Goal: Communication & Community: Ask a question

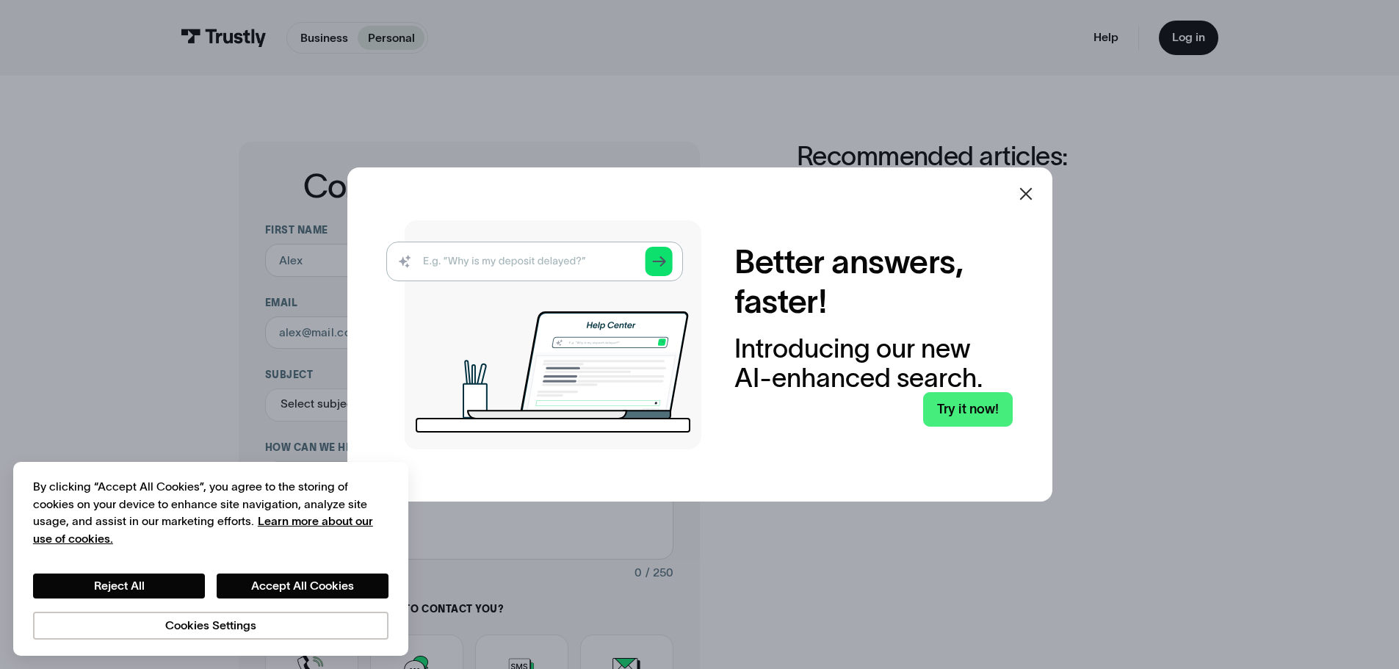
click at [1031, 195] on icon at bounding box center [1026, 194] width 18 height 18
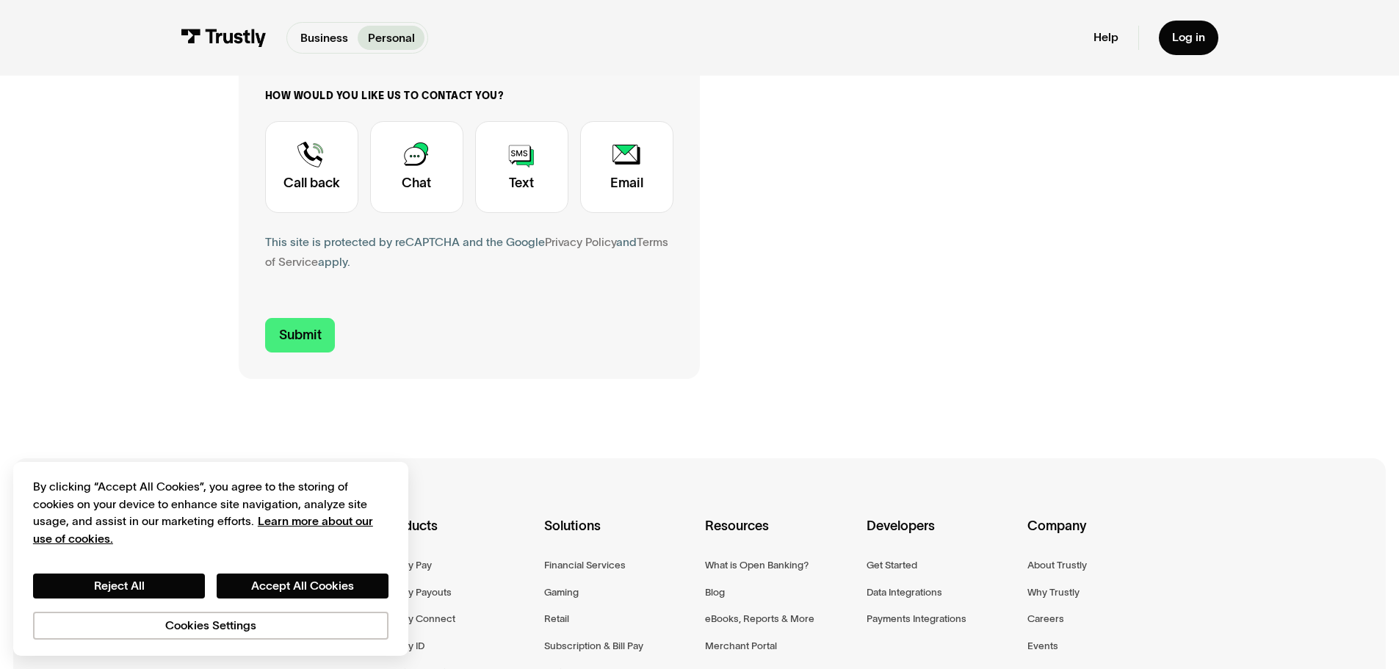
scroll to position [514, 0]
click at [395, 178] on div "Contact Trustly Support" at bounding box center [416, 166] width 93 height 92
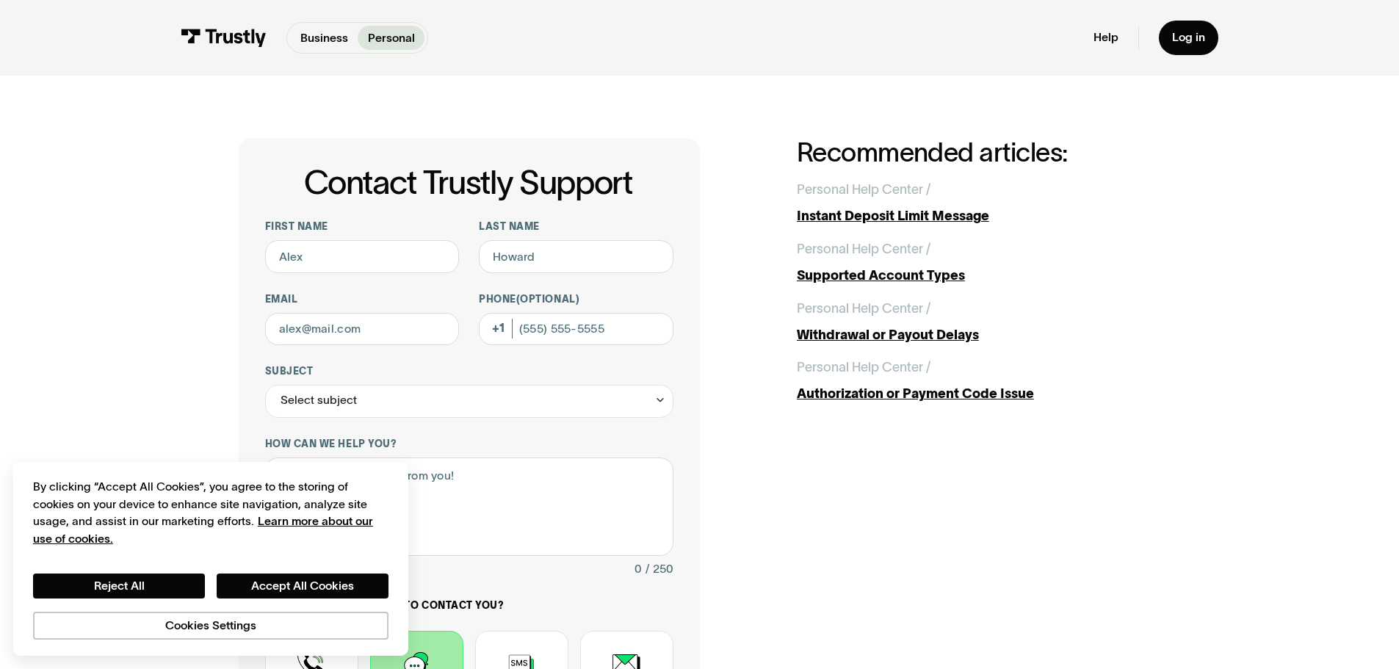
scroll to position [0, 0]
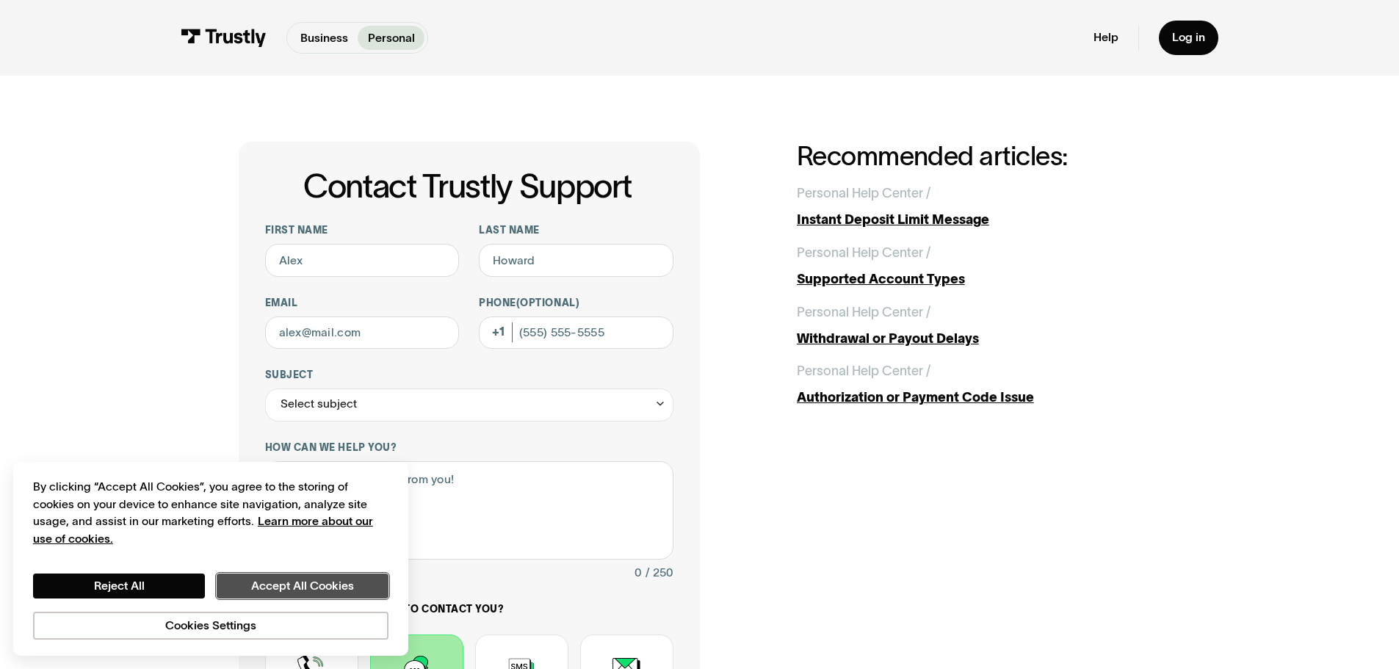
click at [248, 588] on button "Accept All Cookies" at bounding box center [303, 585] width 172 height 25
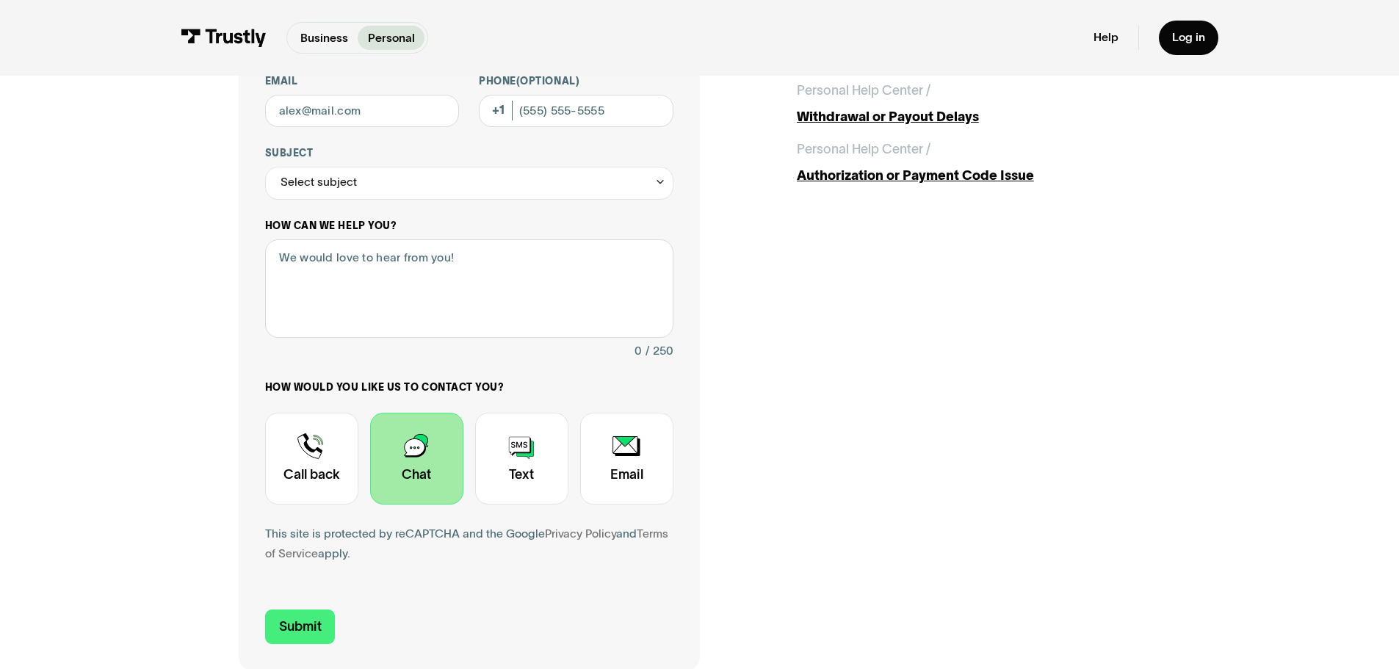
scroll to position [294, 0]
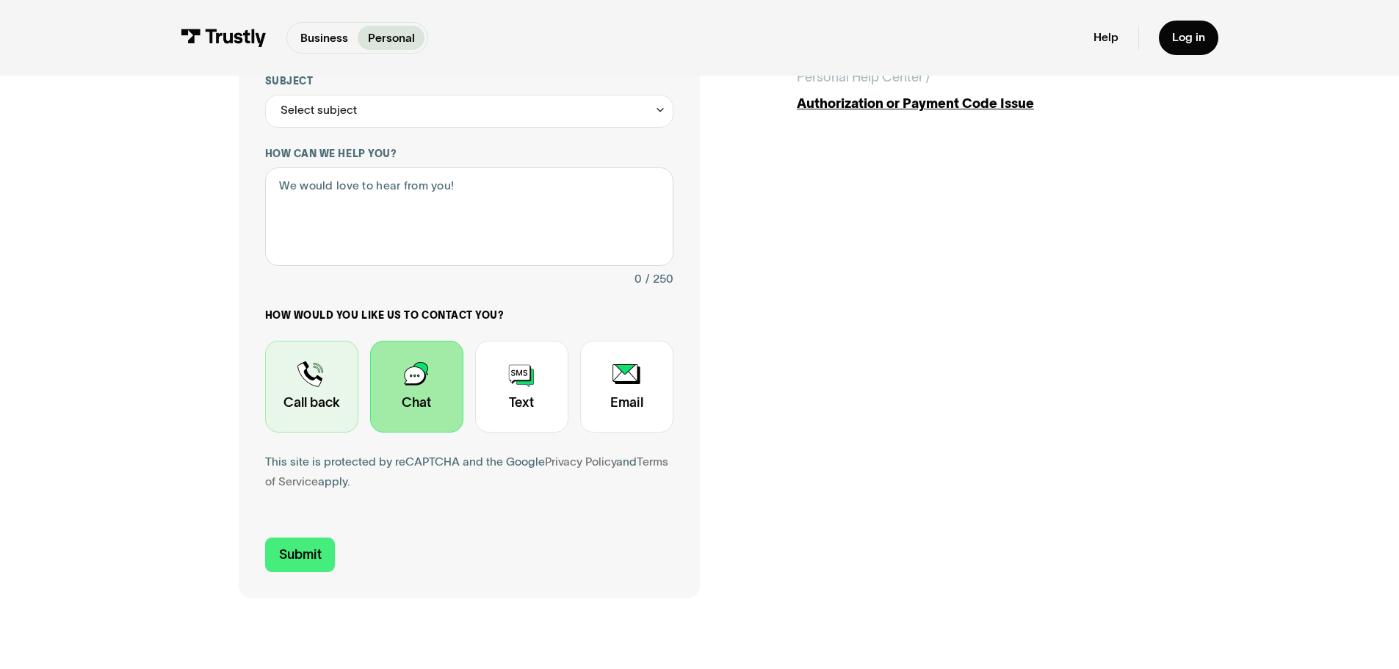
click at [327, 403] on div "Contact Trustly Support" at bounding box center [311, 387] width 93 height 92
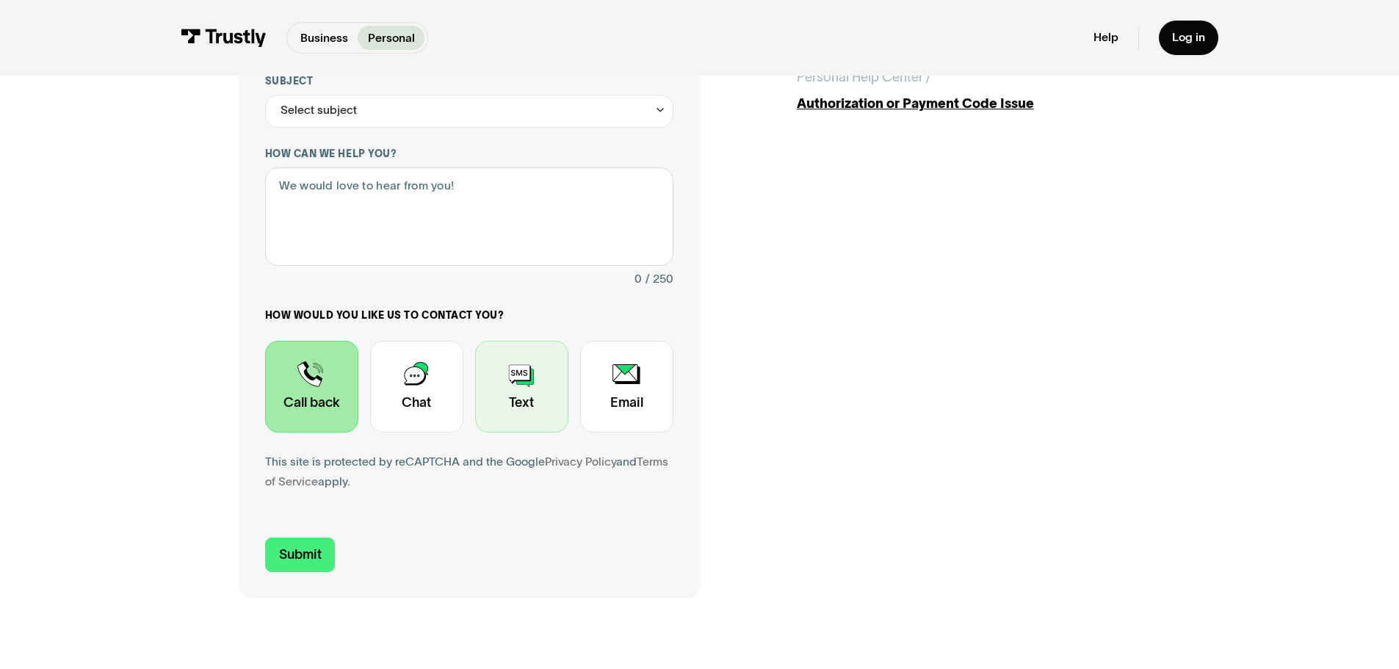
click at [499, 413] on div "Contact Trustly Support" at bounding box center [521, 387] width 93 height 92
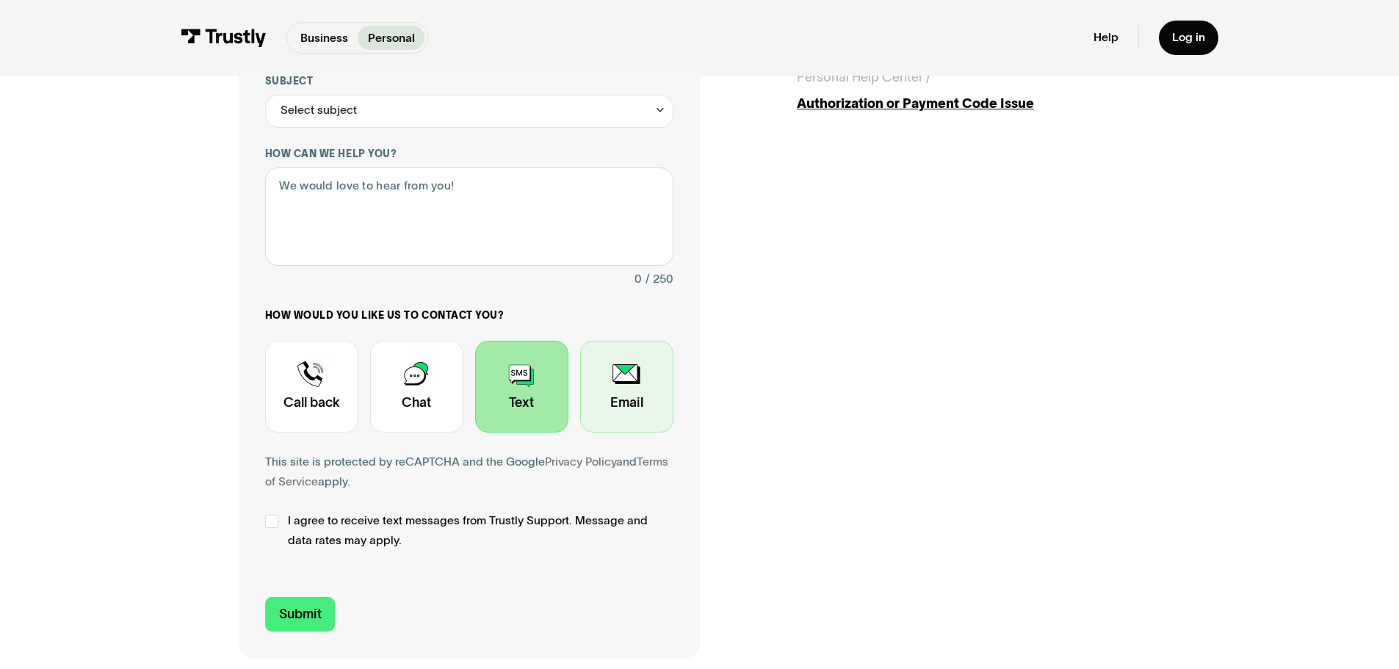
click at [621, 404] on div "Contact Trustly Support" at bounding box center [626, 387] width 93 height 92
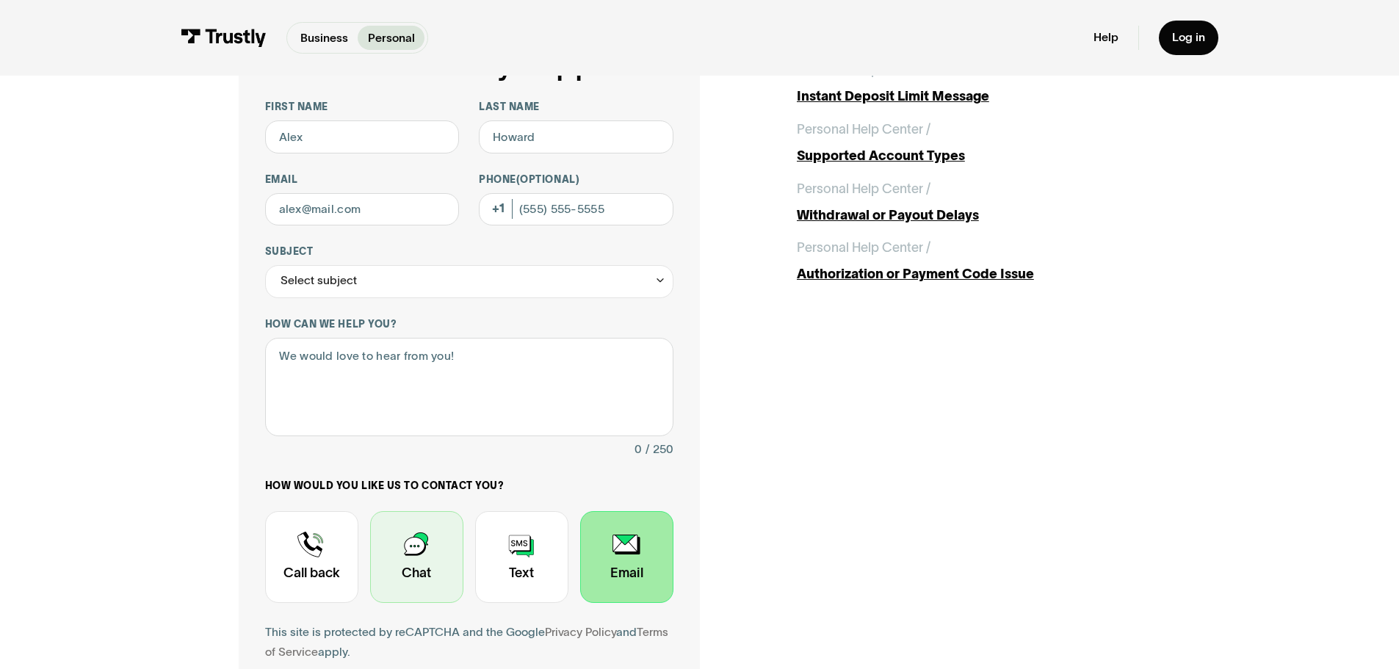
scroll to position [0, 0]
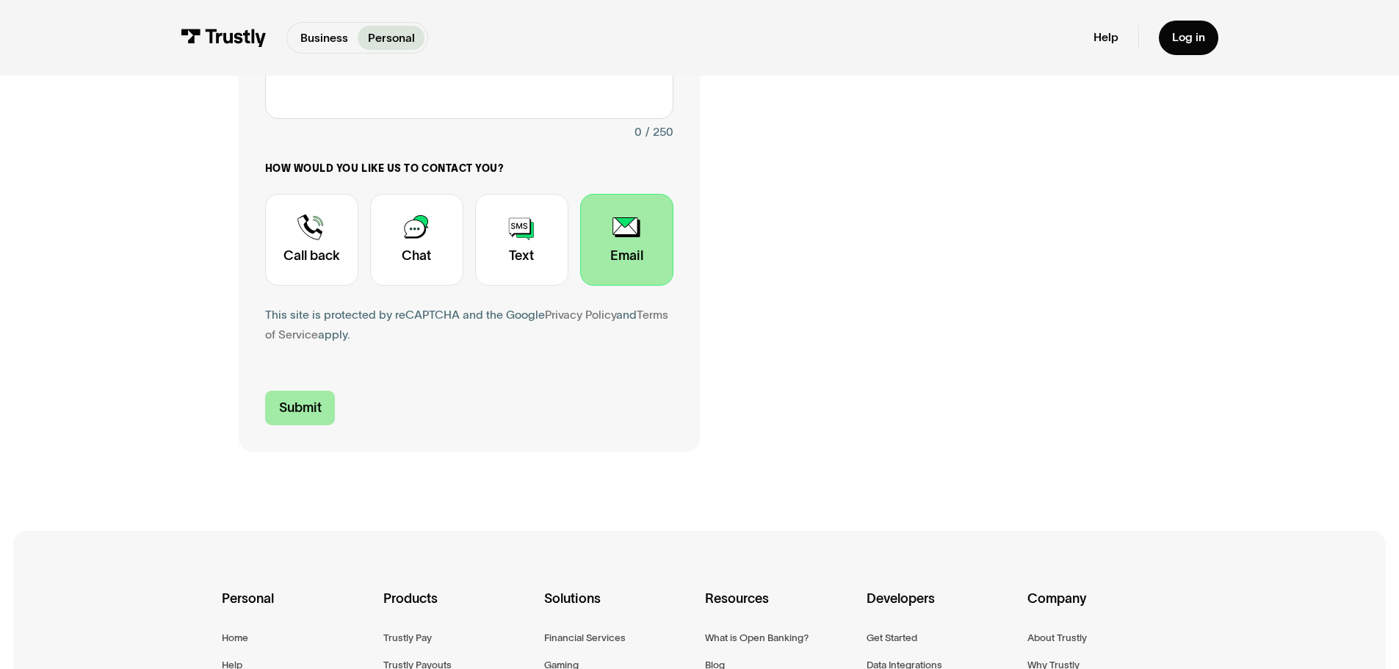
click at [319, 399] on input "Submit" at bounding box center [300, 408] width 70 height 35
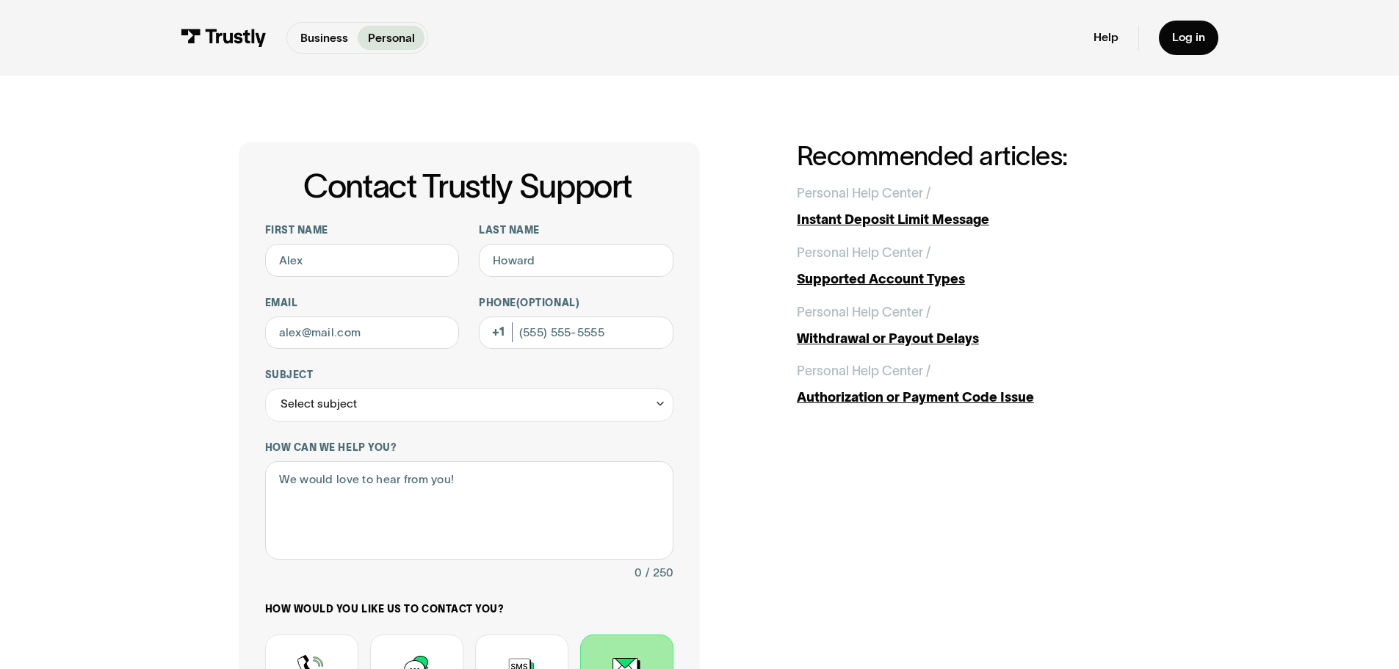
click at [628, 152] on div "Contact Trustly Support First name Last name Email Phone (Optional) Subject Sel…" at bounding box center [469, 517] width 461 height 750
click at [413, 405] on div "Select subject" at bounding box center [469, 404] width 408 height 33
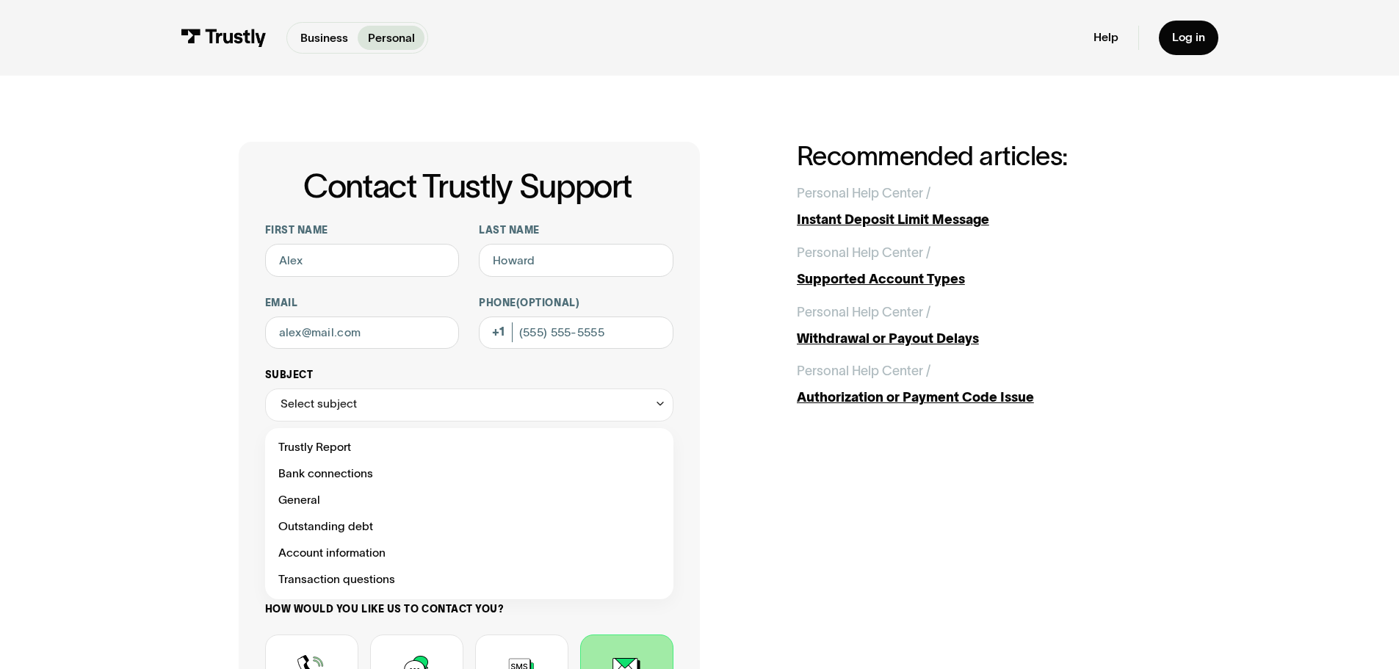
click at [399, 421] on div "Select subject" at bounding box center [469, 404] width 408 height 33
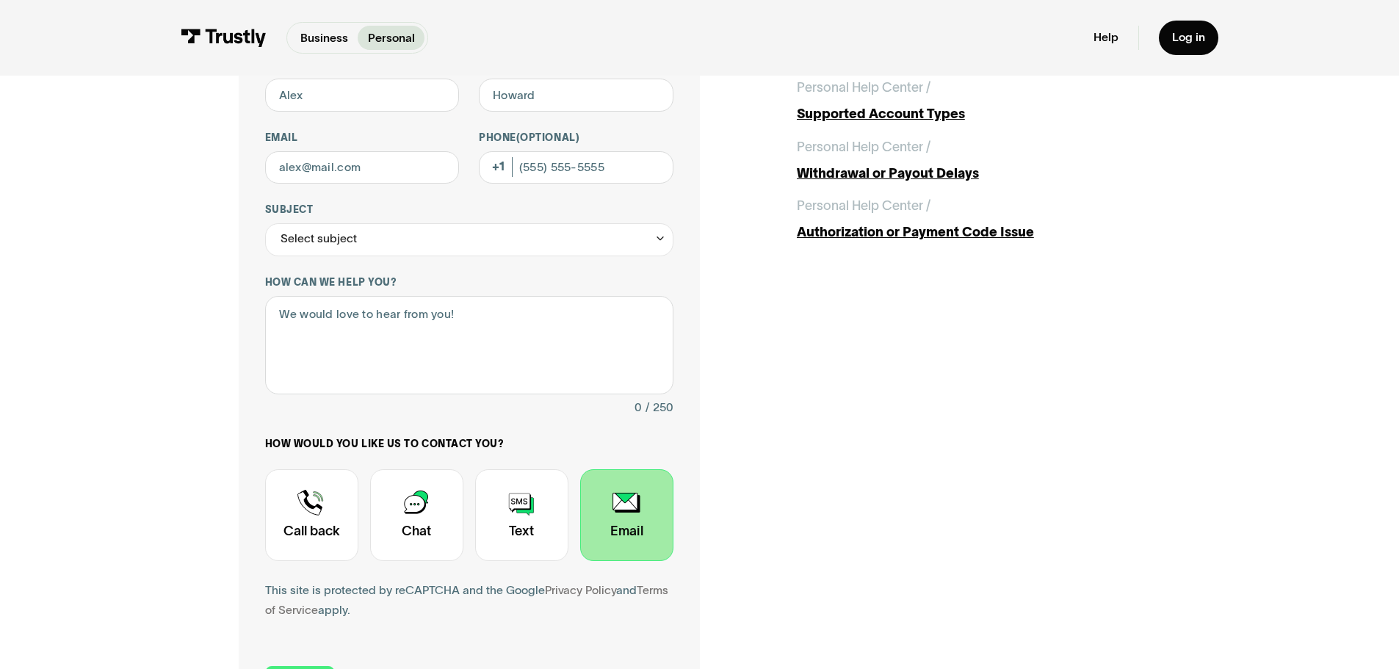
scroll to position [294, 0]
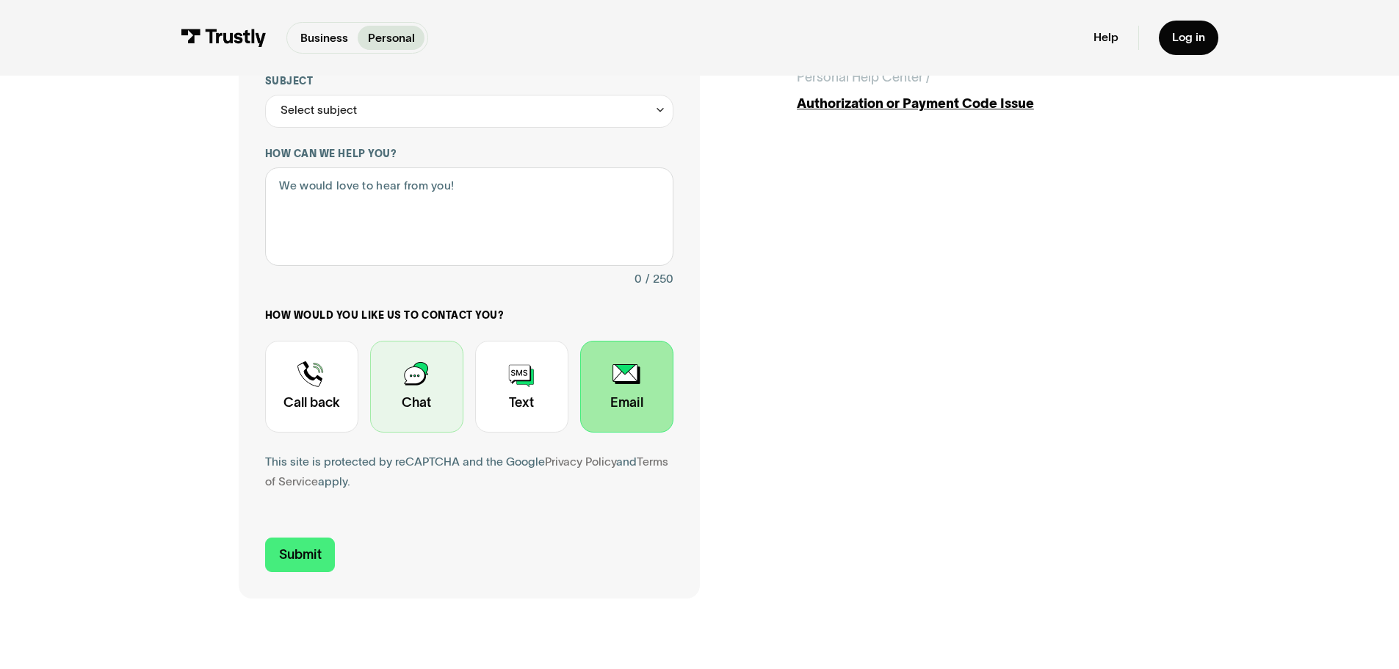
click at [421, 389] on div "Contact Trustly Support" at bounding box center [416, 387] width 93 height 92
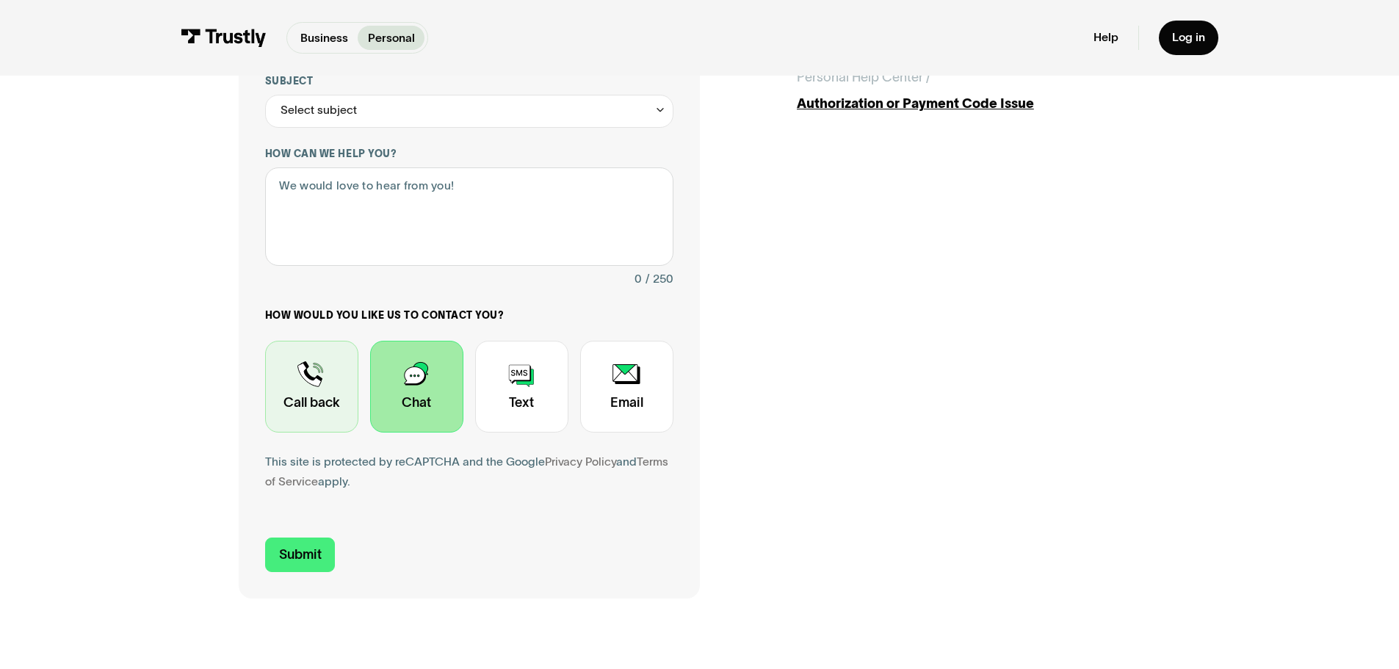
click at [333, 403] on div "Contact Trustly Support" at bounding box center [311, 387] width 93 height 92
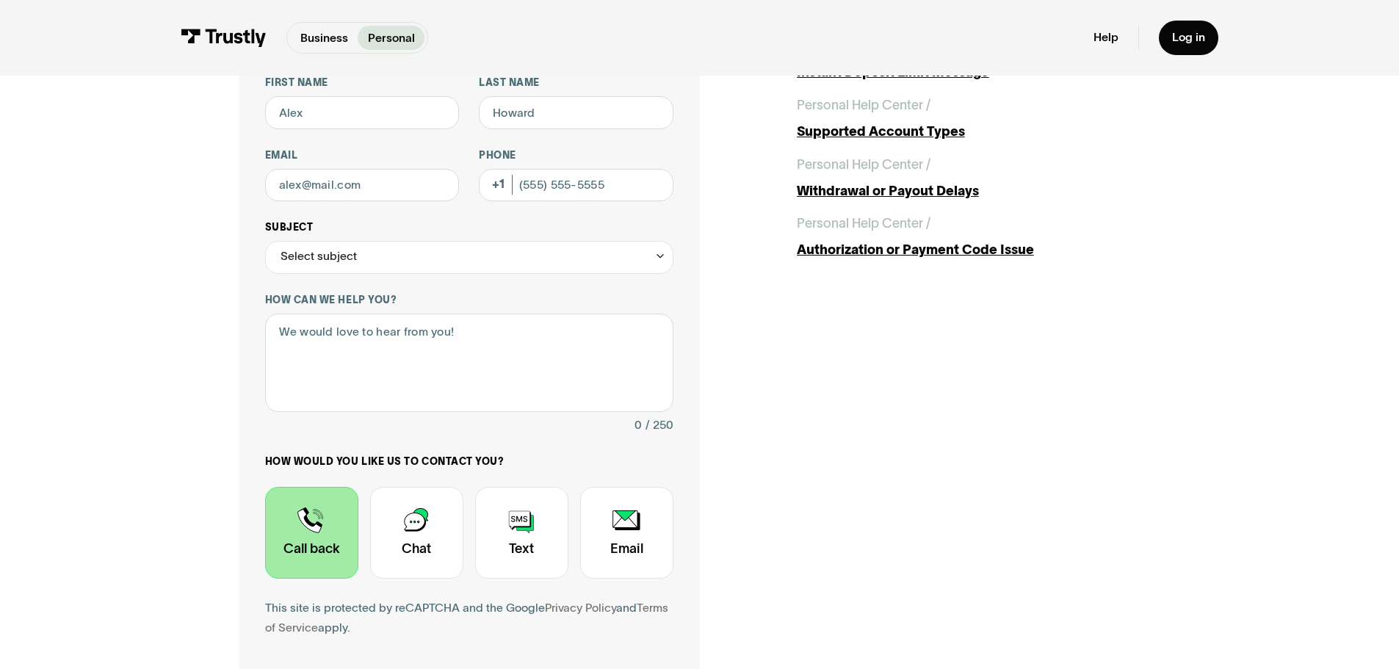
scroll to position [0, 0]
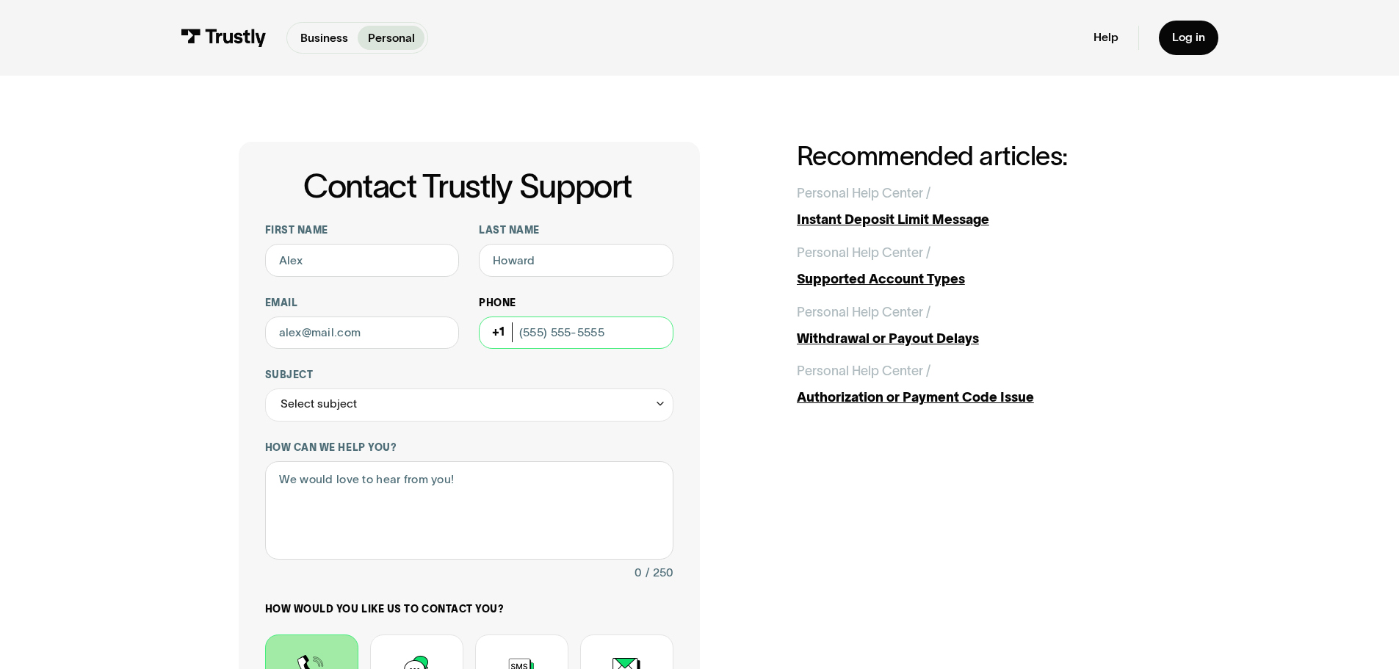
click at [571, 327] on input "Phone (Optional)" at bounding box center [576, 332] width 195 height 33
click at [436, 488] on textarea "How can we help you?" at bounding box center [469, 510] width 408 height 99
click at [586, 343] on input "Phone (Optional)" at bounding box center [576, 332] width 195 height 33
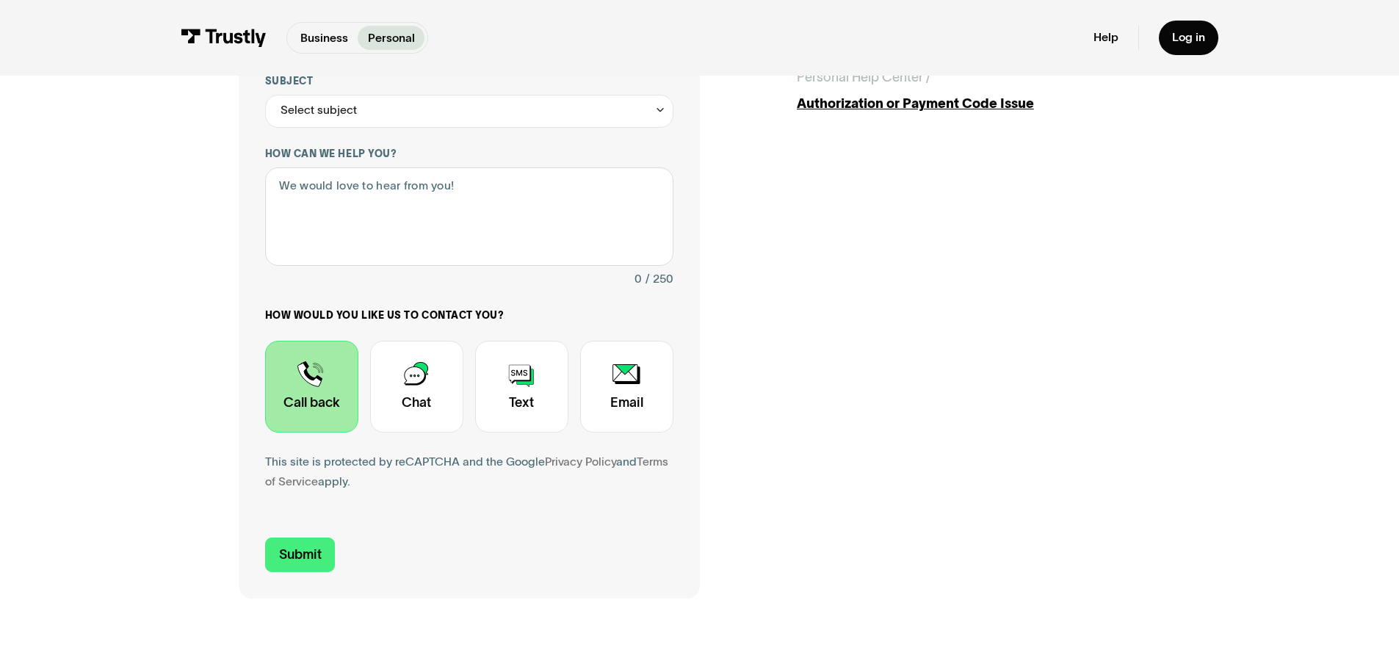
type input "(000) 000-0000"
drag, startPoint x: 263, startPoint y: 495, endPoint x: 290, endPoint y: 570, distance: 79.7
click at [265, 497] on div "First name Last name Email Phone (Optional) [PHONE_NUMBER] Subject Select subje…" at bounding box center [469, 220] width 408 height 581
click at [294, 572] on input "Submit" at bounding box center [300, 554] width 70 height 35
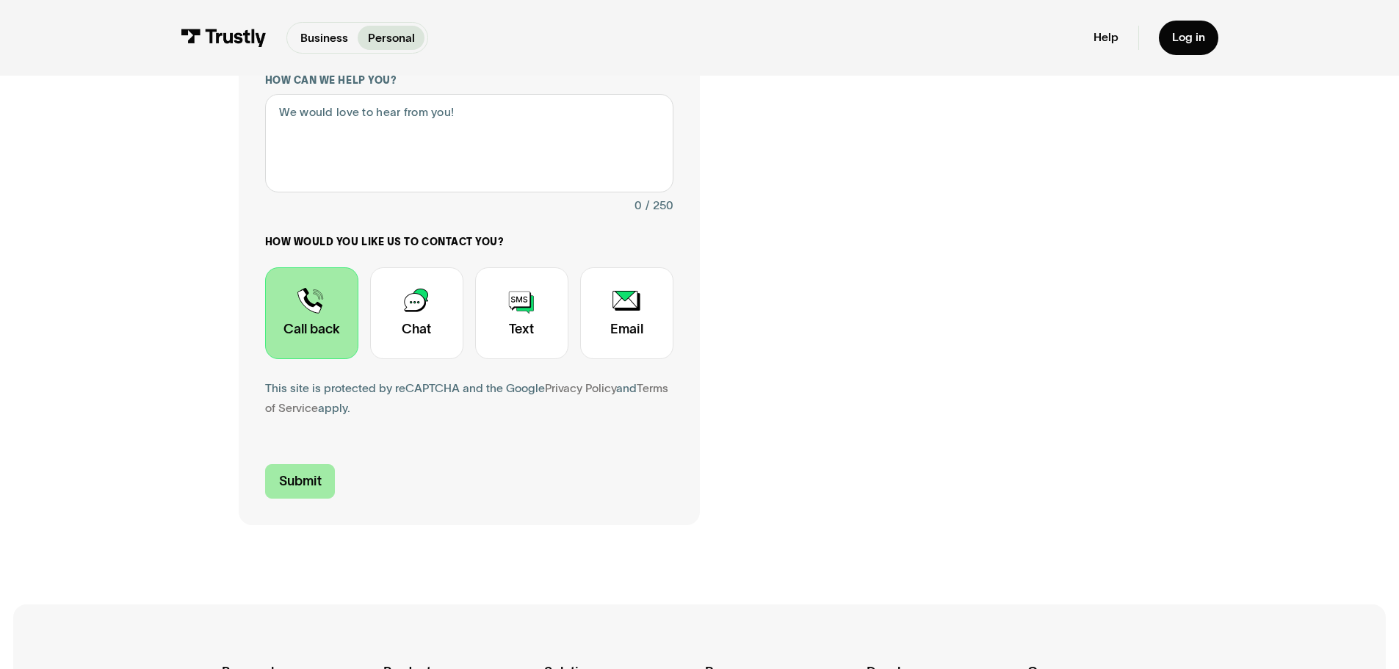
type input "[PERSON_NAME]"
click at [309, 471] on input "Submit" at bounding box center [300, 481] width 70 height 35
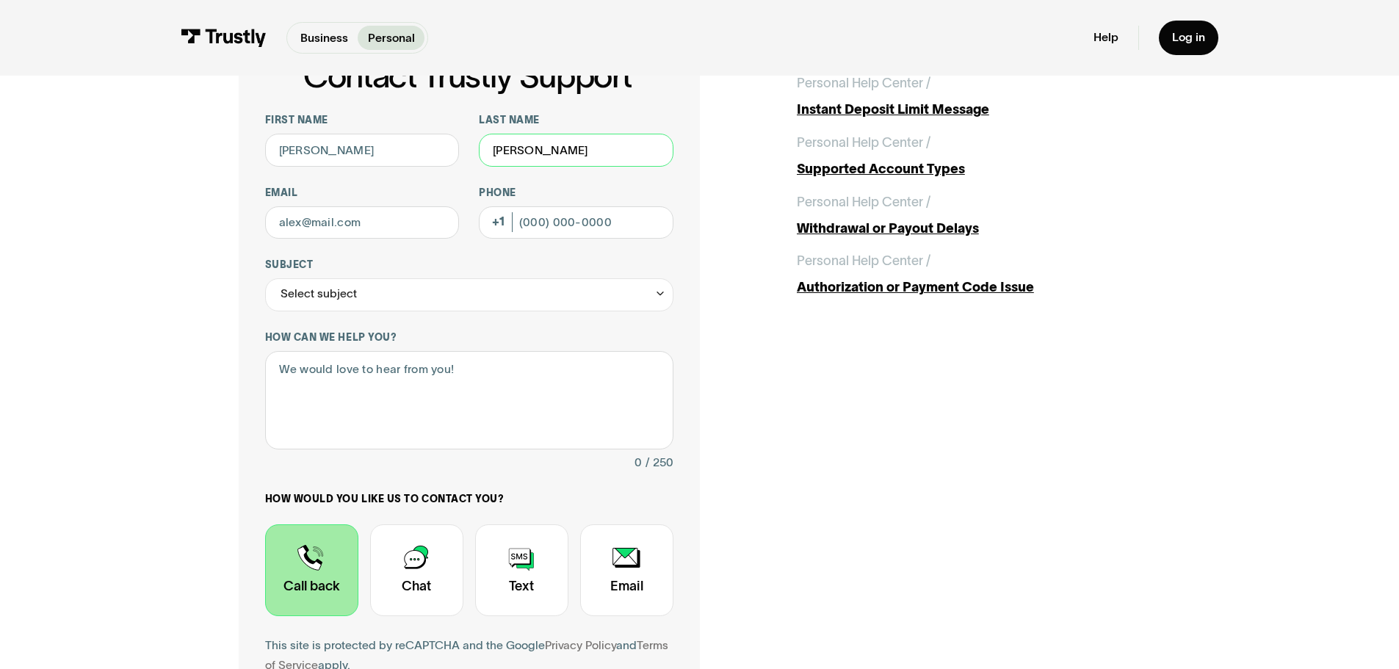
scroll to position [220, 0]
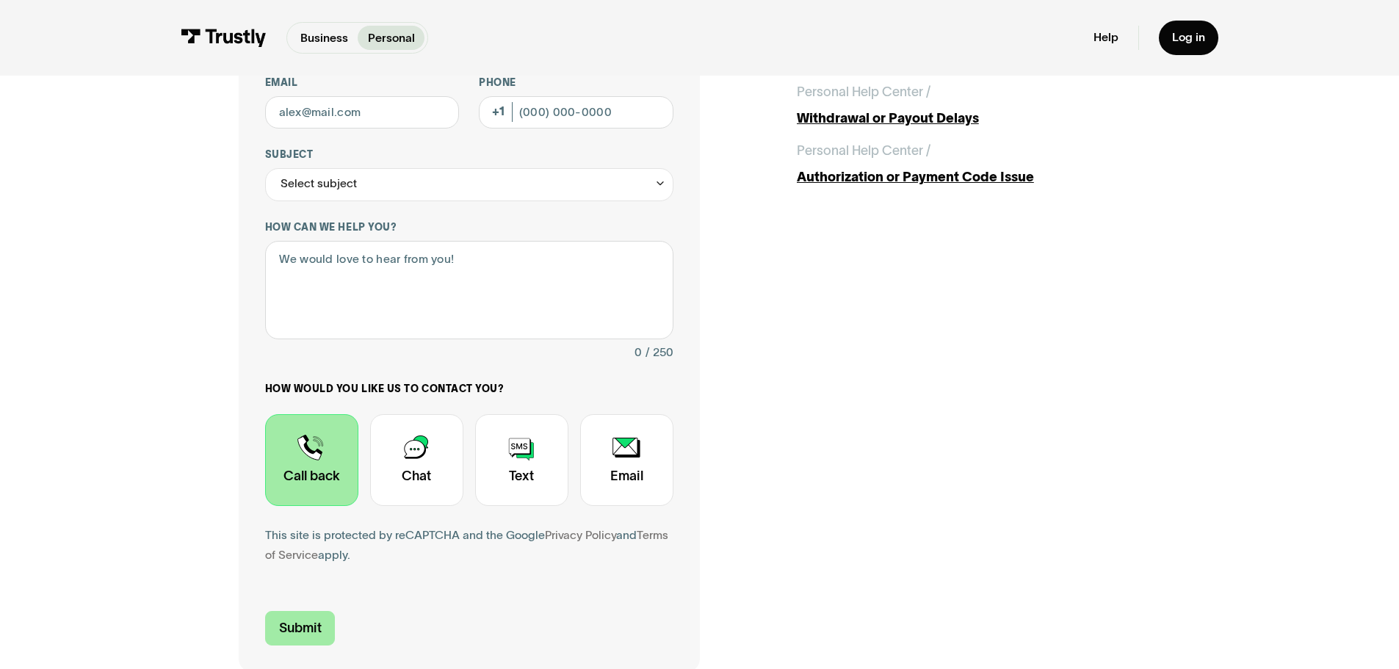
type input "[PERSON_NAME]"
click at [309, 627] on input "Submit" at bounding box center [300, 628] width 70 height 35
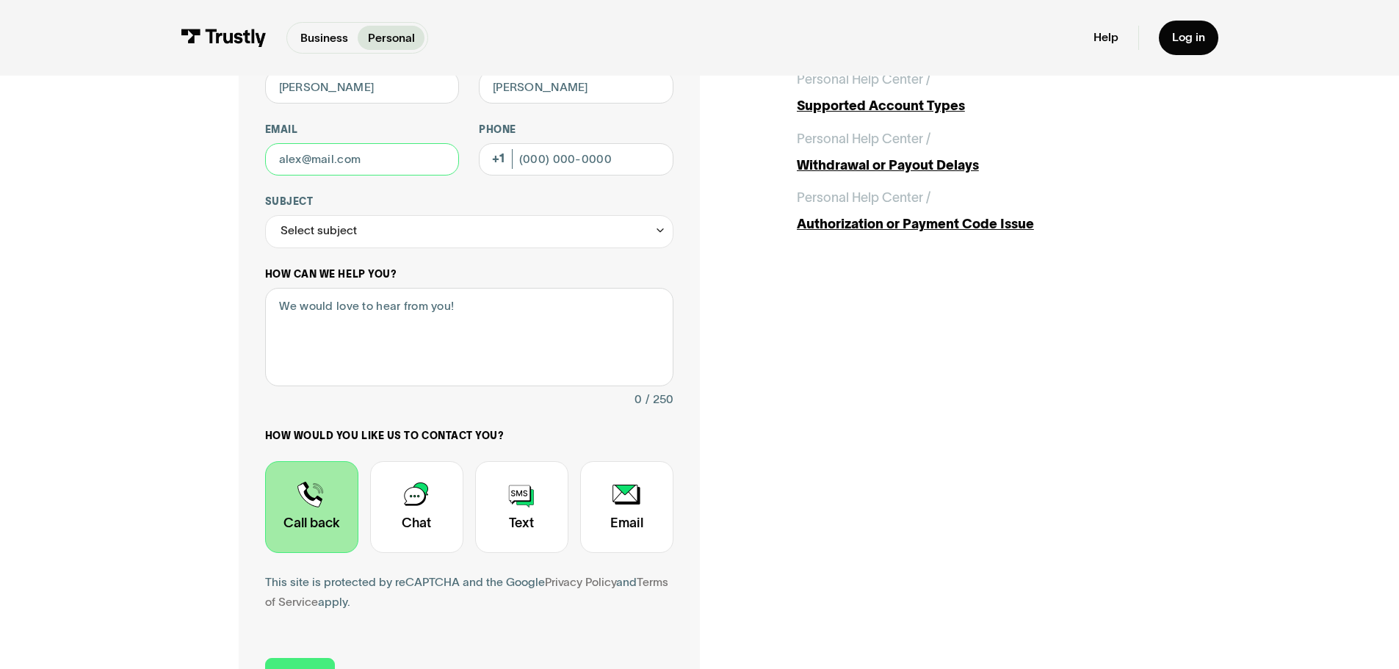
scroll to position [147, 0]
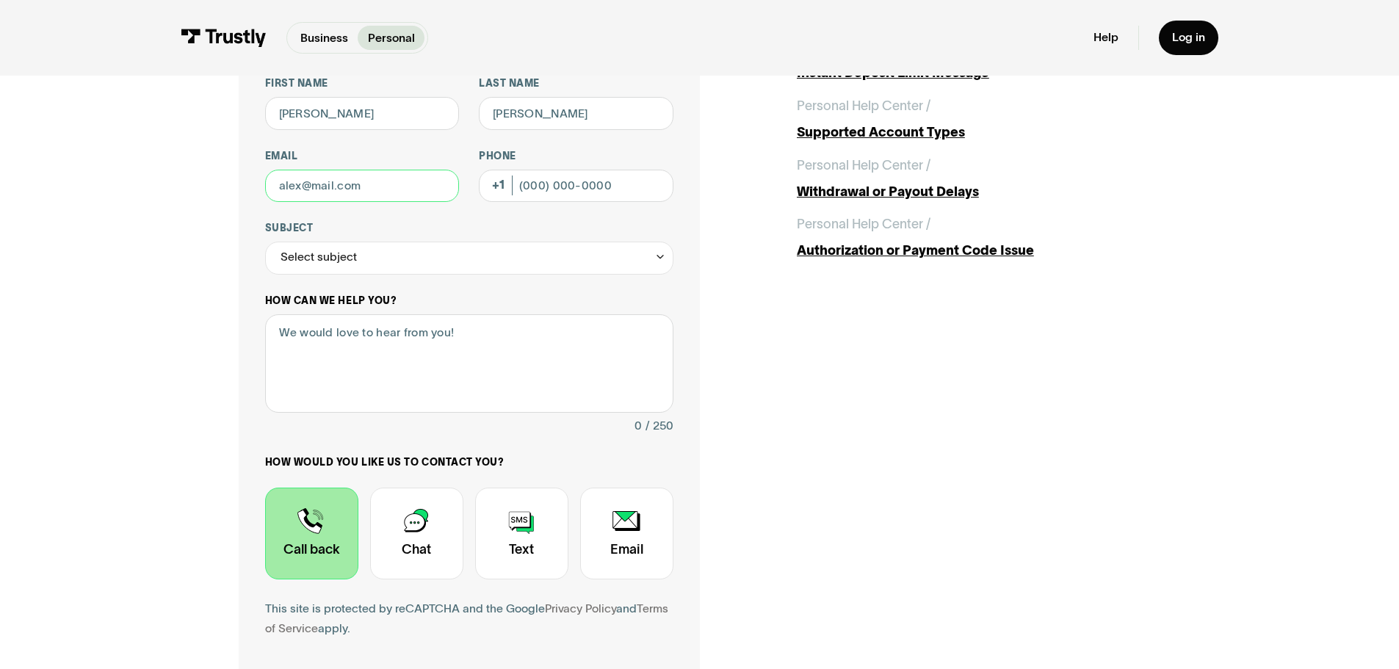
type input "."
click at [278, 192] on input "@[DOMAIN_NAME]" at bounding box center [362, 186] width 195 height 33
type input "1@[DOMAIN_NAME]"
click at [890, 350] on div "Contact Trustly Support First name [PERSON_NAME] Last name [PERSON_NAME] Email …" at bounding box center [700, 370] width 922 height 750
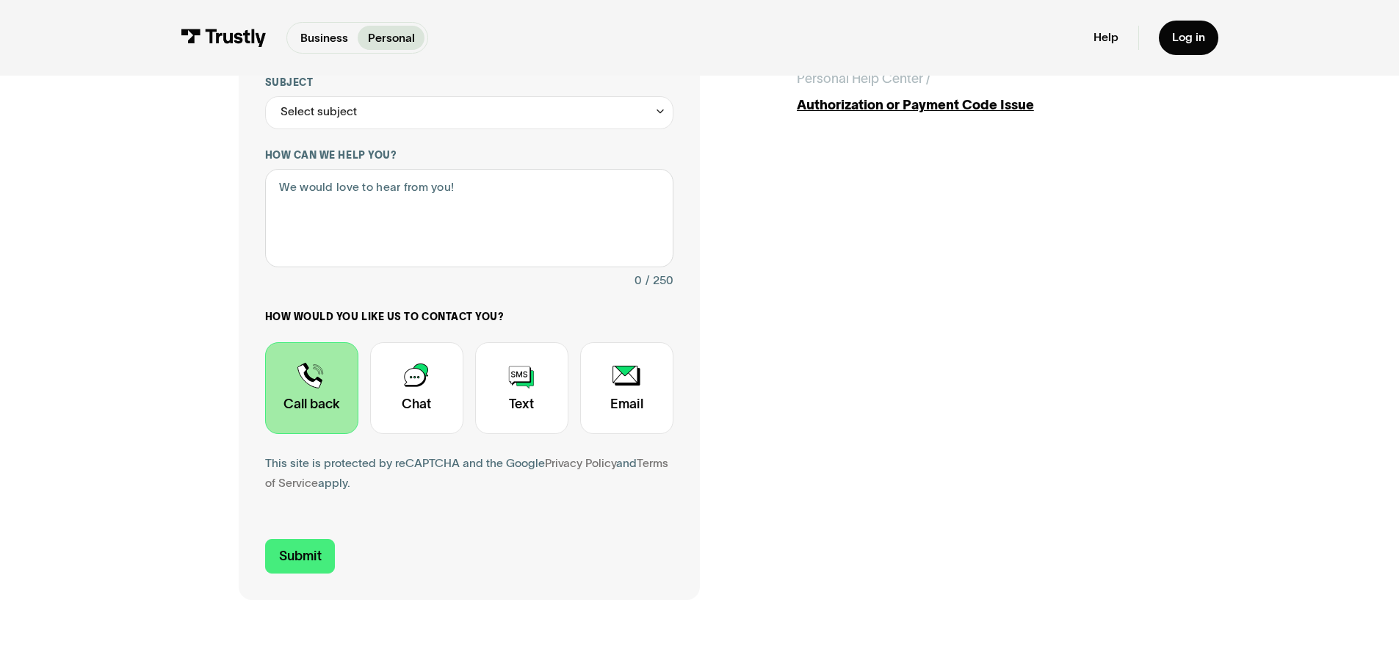
scroll to position [294, 0]
click at [297, 561] on input "Submit" at bounding box center [300, 554] width 70 height 35
click at [399, 88] on label "Subject" at bounding box center [469, 81] width 408 height 13
click at [399, 95] on input "Subject" at bounding box center [469, 111] width 408 height 33
click at [391, 101] on div "Select subject" at bounding box center [469, 111] width 408 height 33
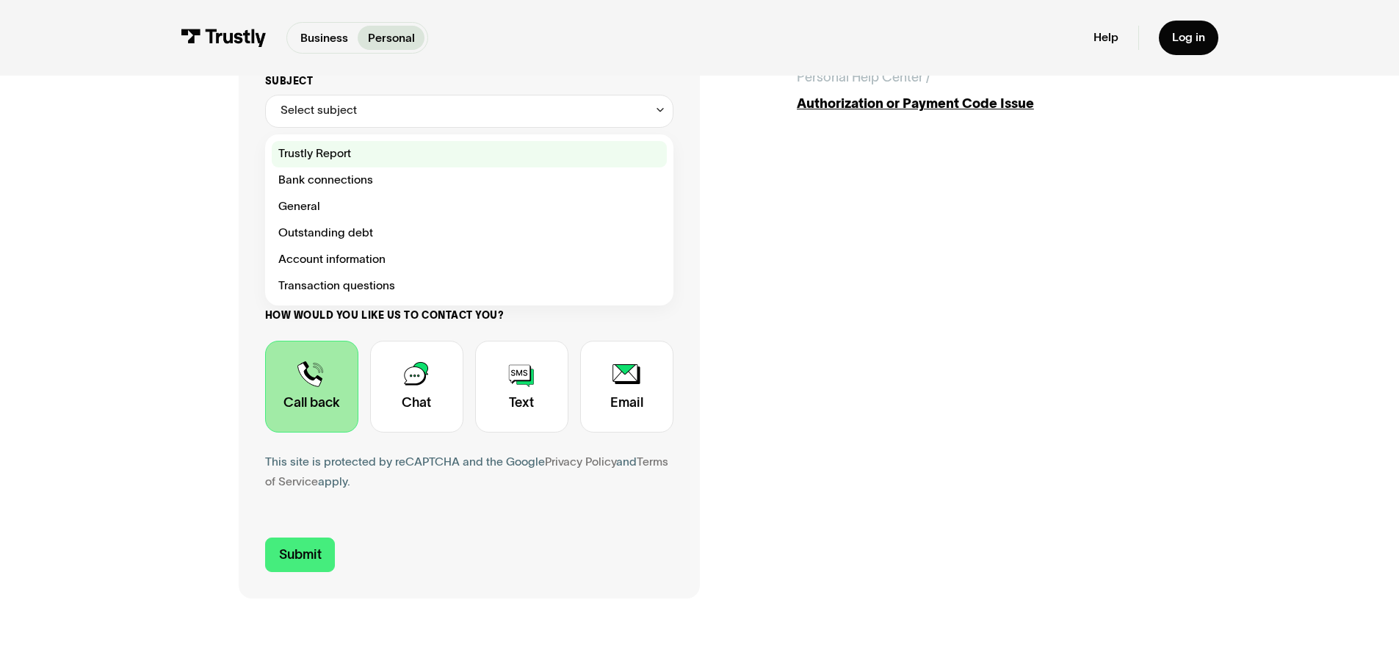
click at [366, 156] on div "Contact Trustly Support" at bounding box center [469, 154] width 395 height 26
type input "**********"
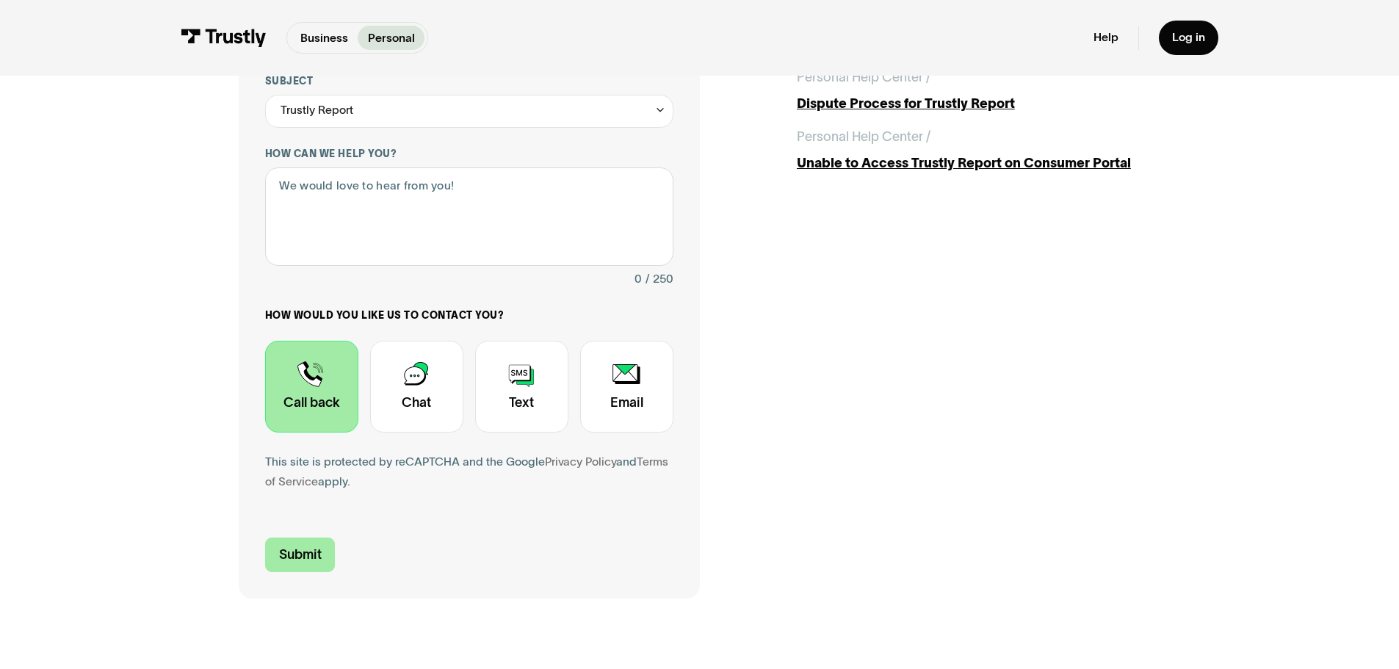
click at [283, 556] on input "Submit" at bounding box center [300, 554] width 70 height 35
type textarea "."
click at [311, 544] on input "Submit" at bounding box center [300, 554] width 70 height 35
type input "+10000000000"
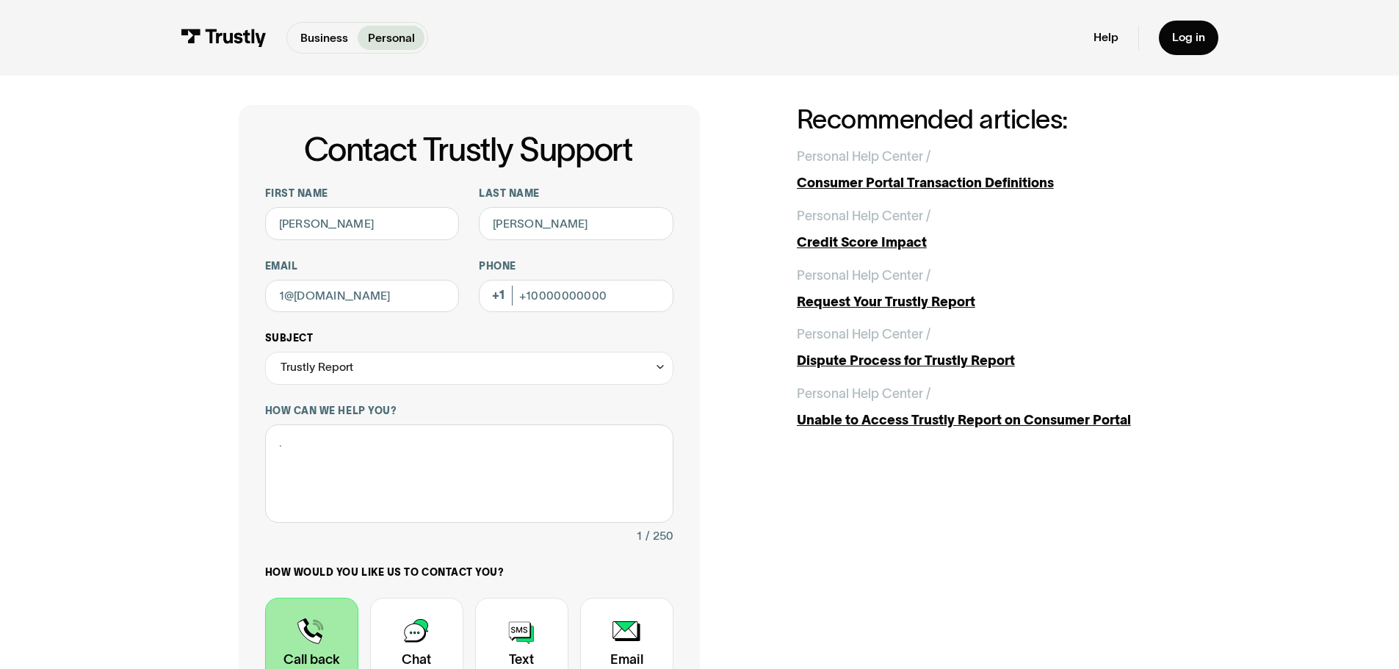
scroll to position [0, 0]
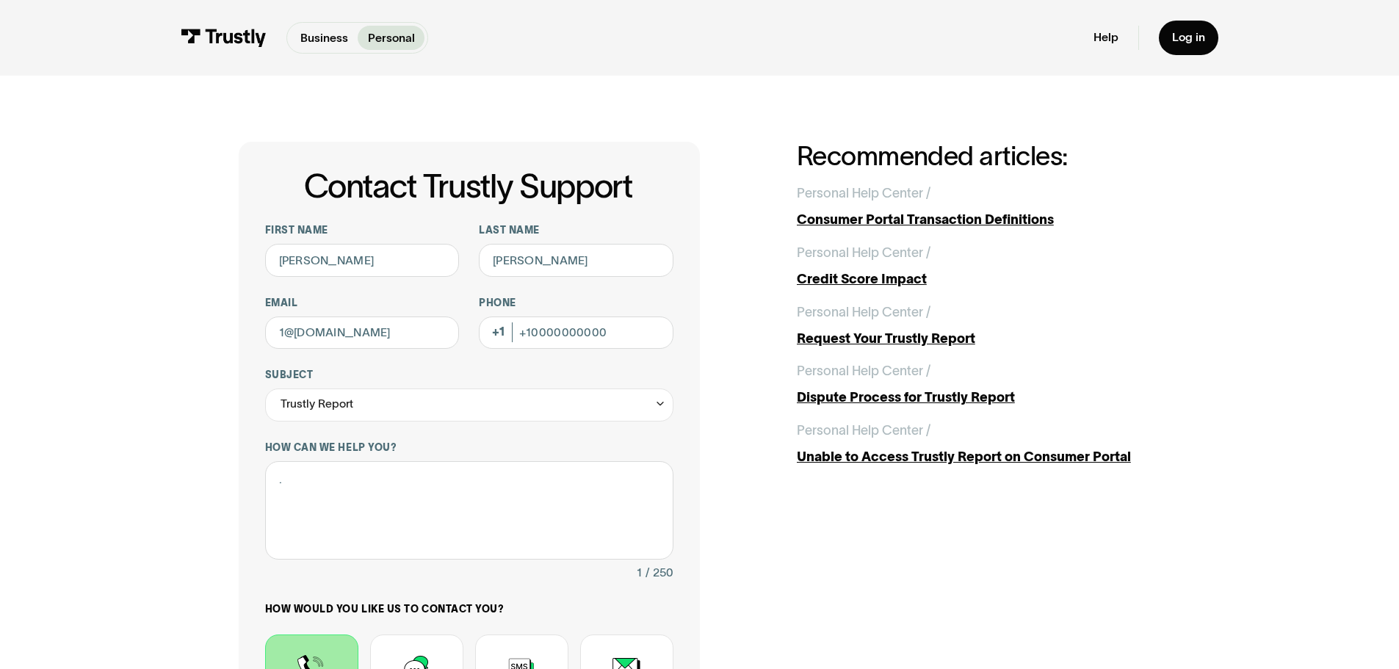
click at [687, 325] on div "**********" at bounding box center [469, 517] width 461 height 750
